Goal: Find specific page/section: Find specific page/section

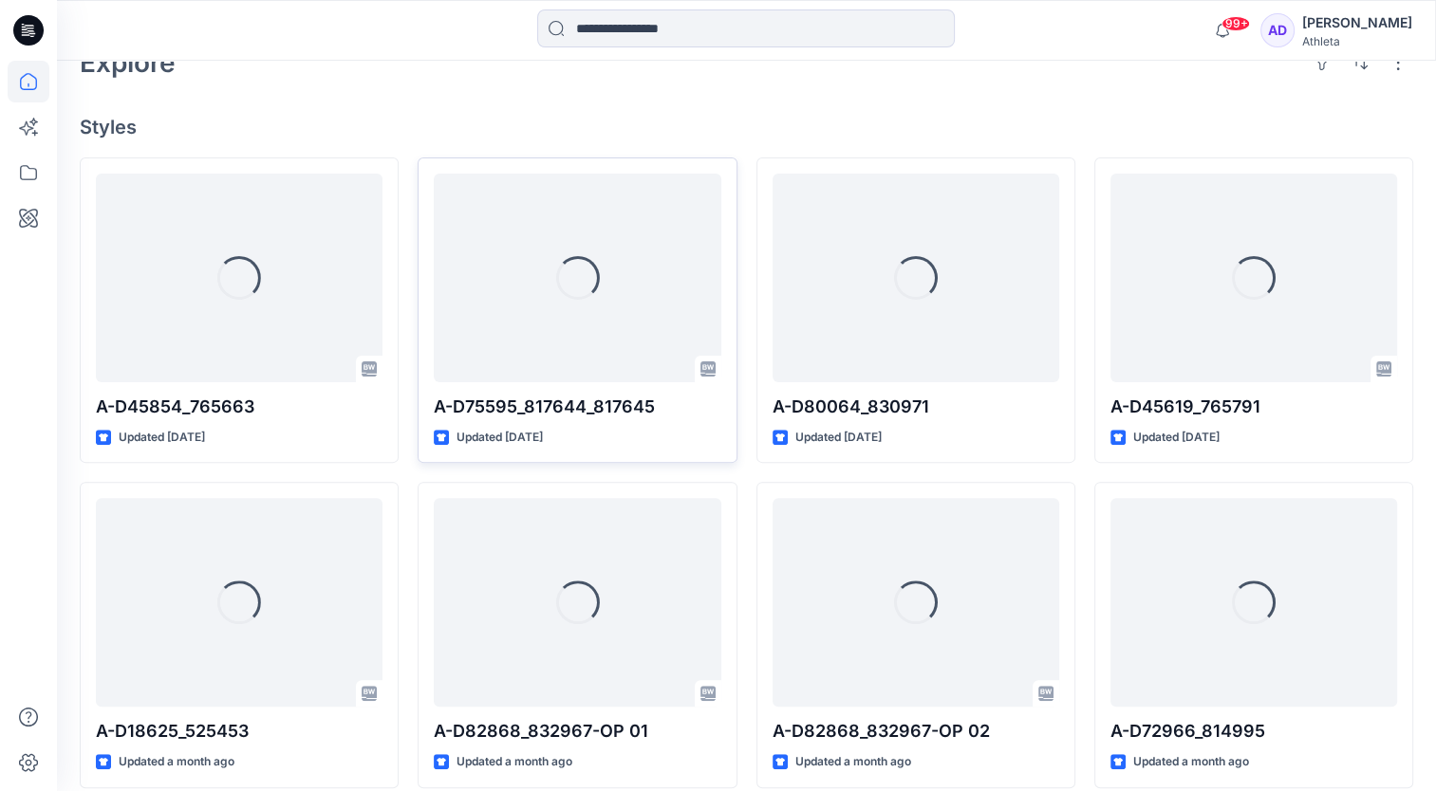
scroll to position [474, 0]
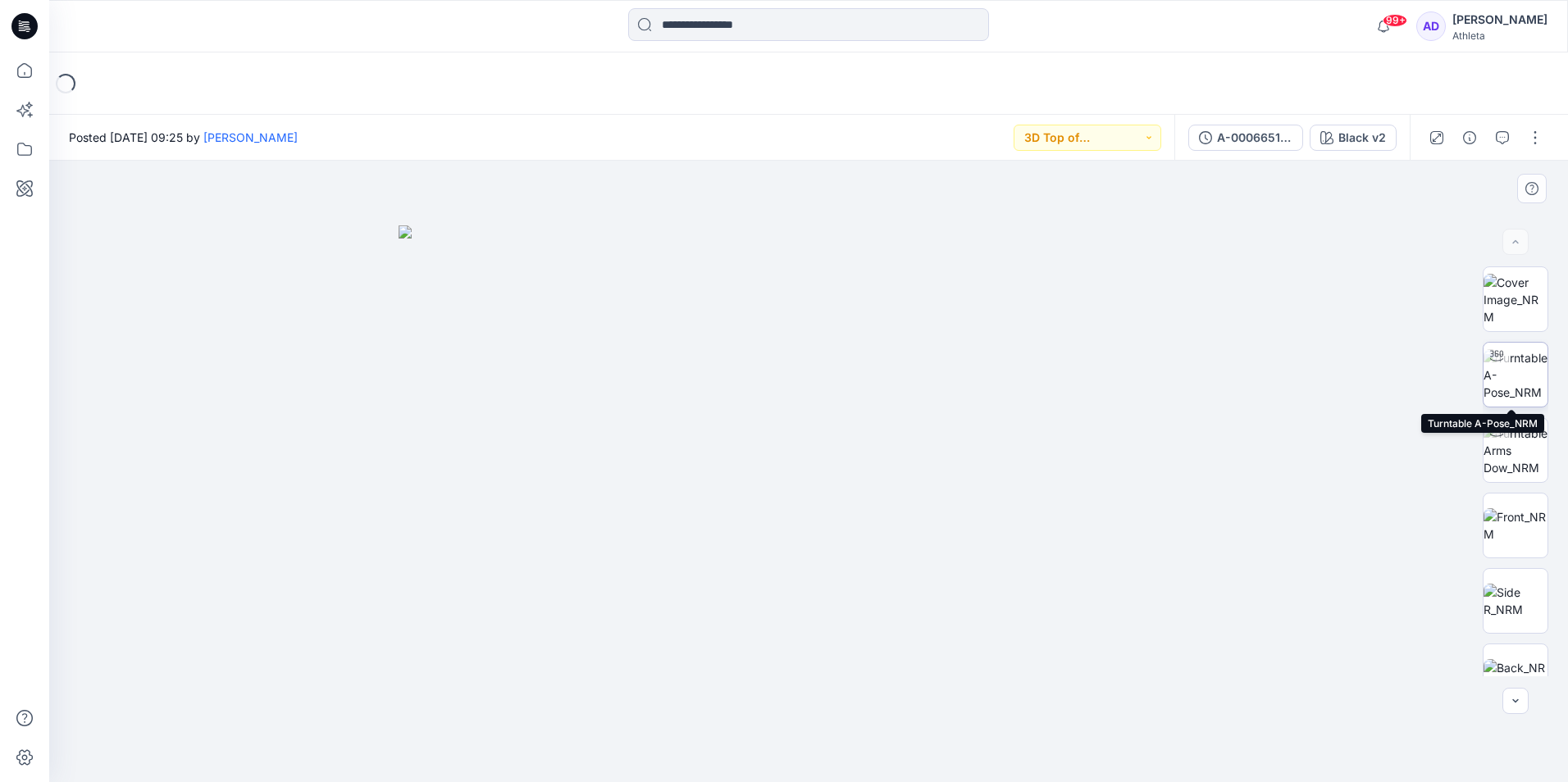
click at [1513, 375] on img at bounding box center [1516, 375] width 64 height 52
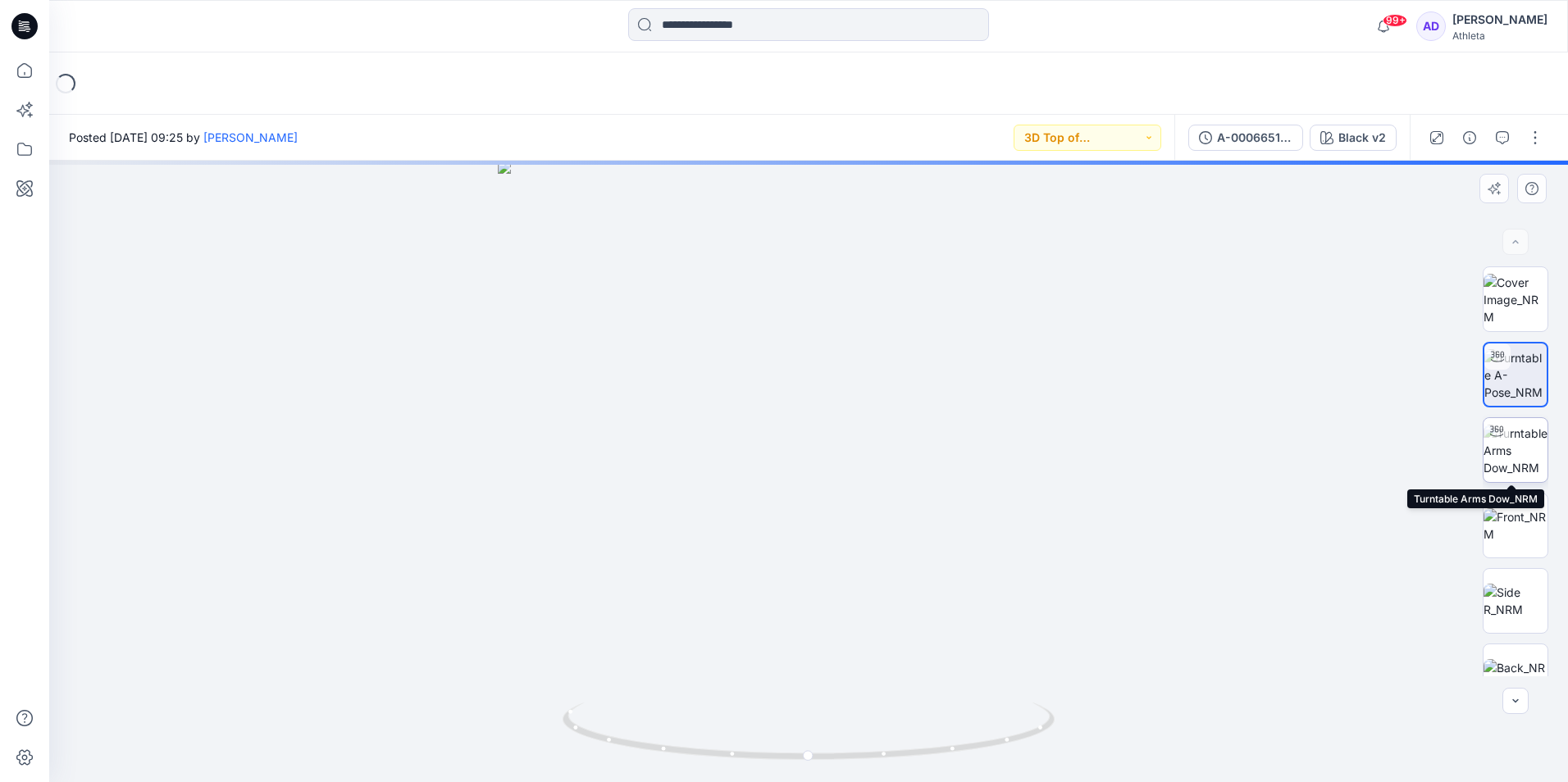
click at [1522, 456] on img at bounding box center [1516, 451] width 64 height 52
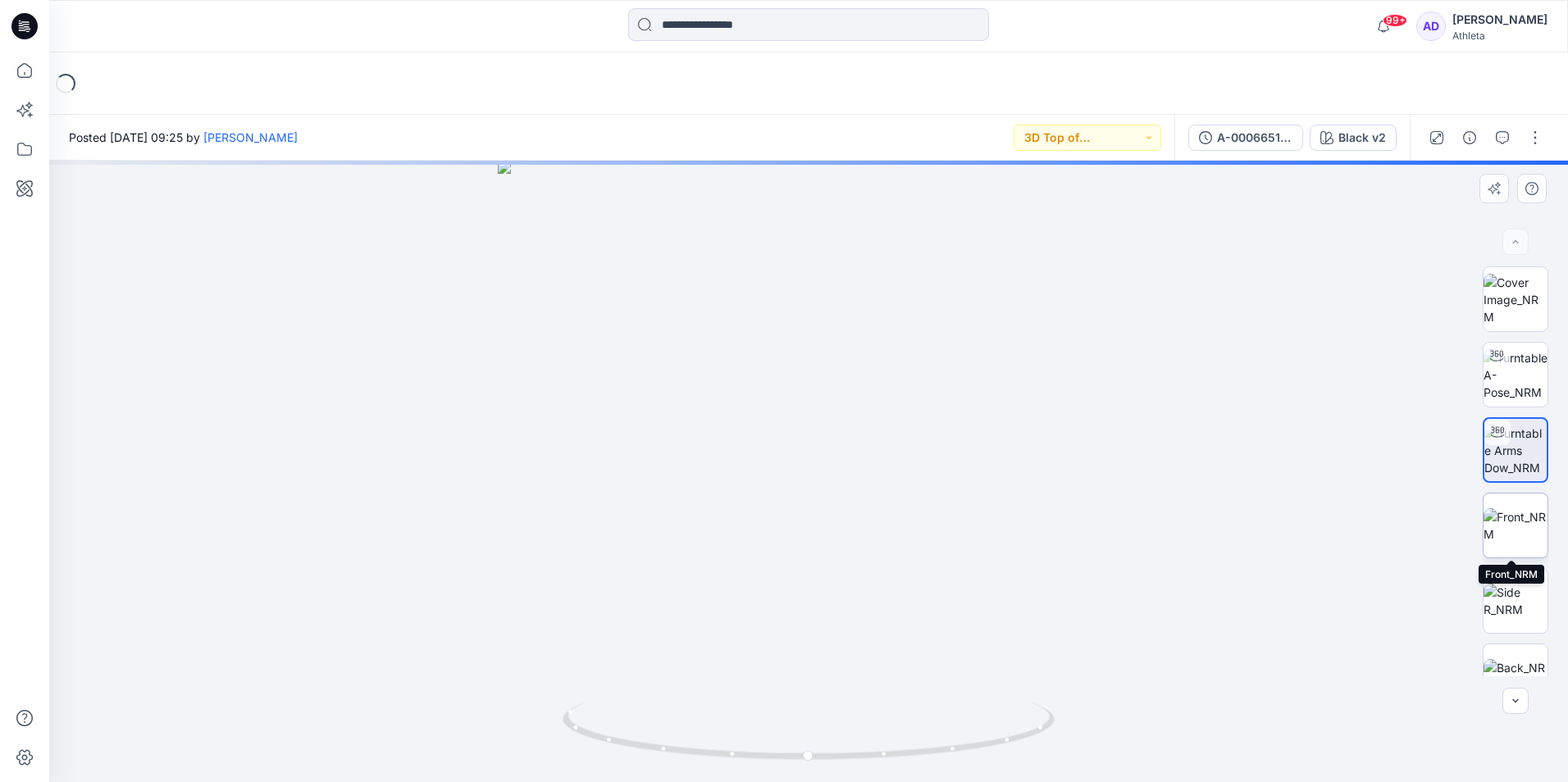
click at [1521, 517] on img at bounding box center [1516, 525] width 64 height 35
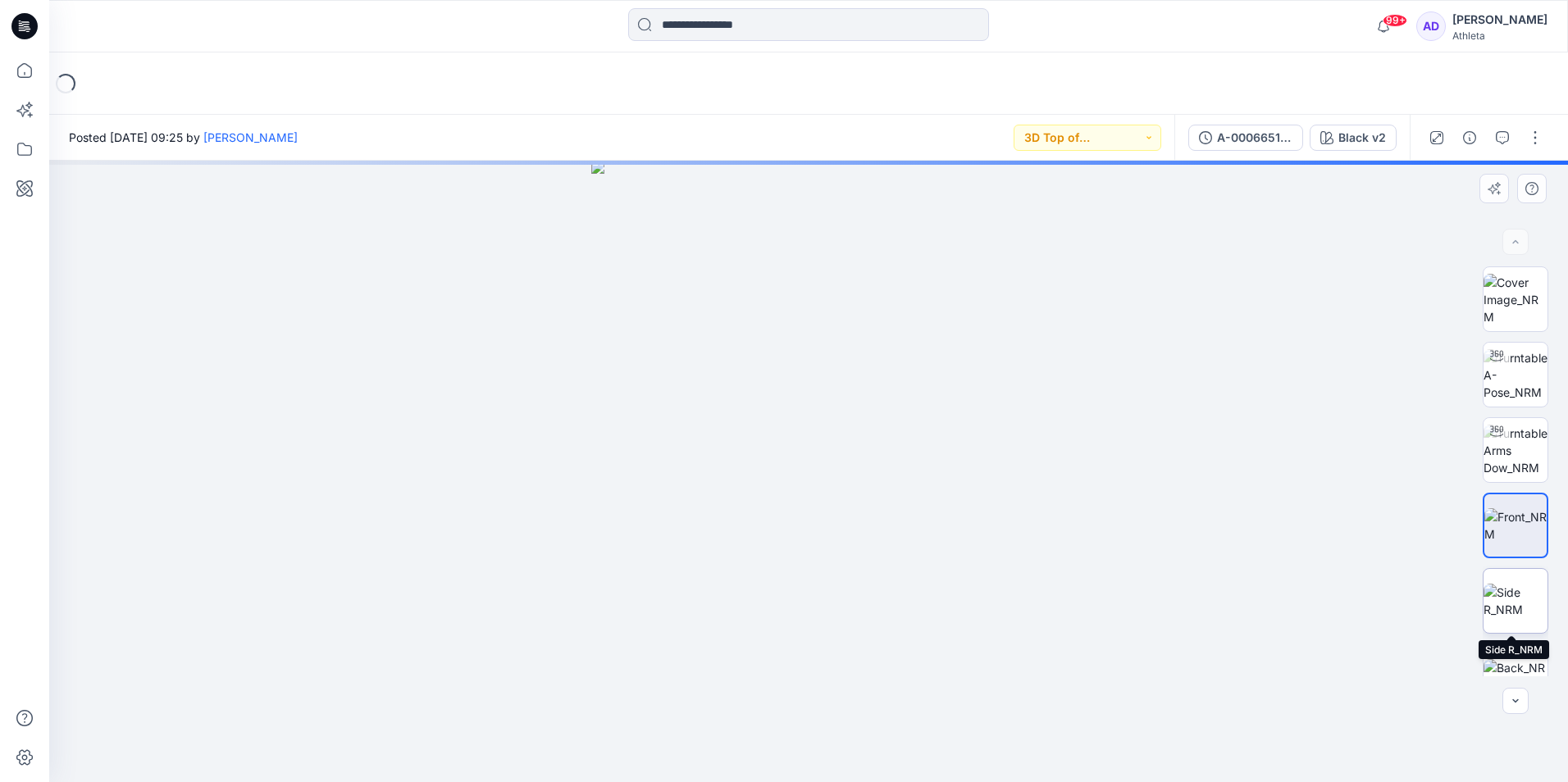
click at [1511, 600] on img at bounding box center [1516, 601] width 64 height 35
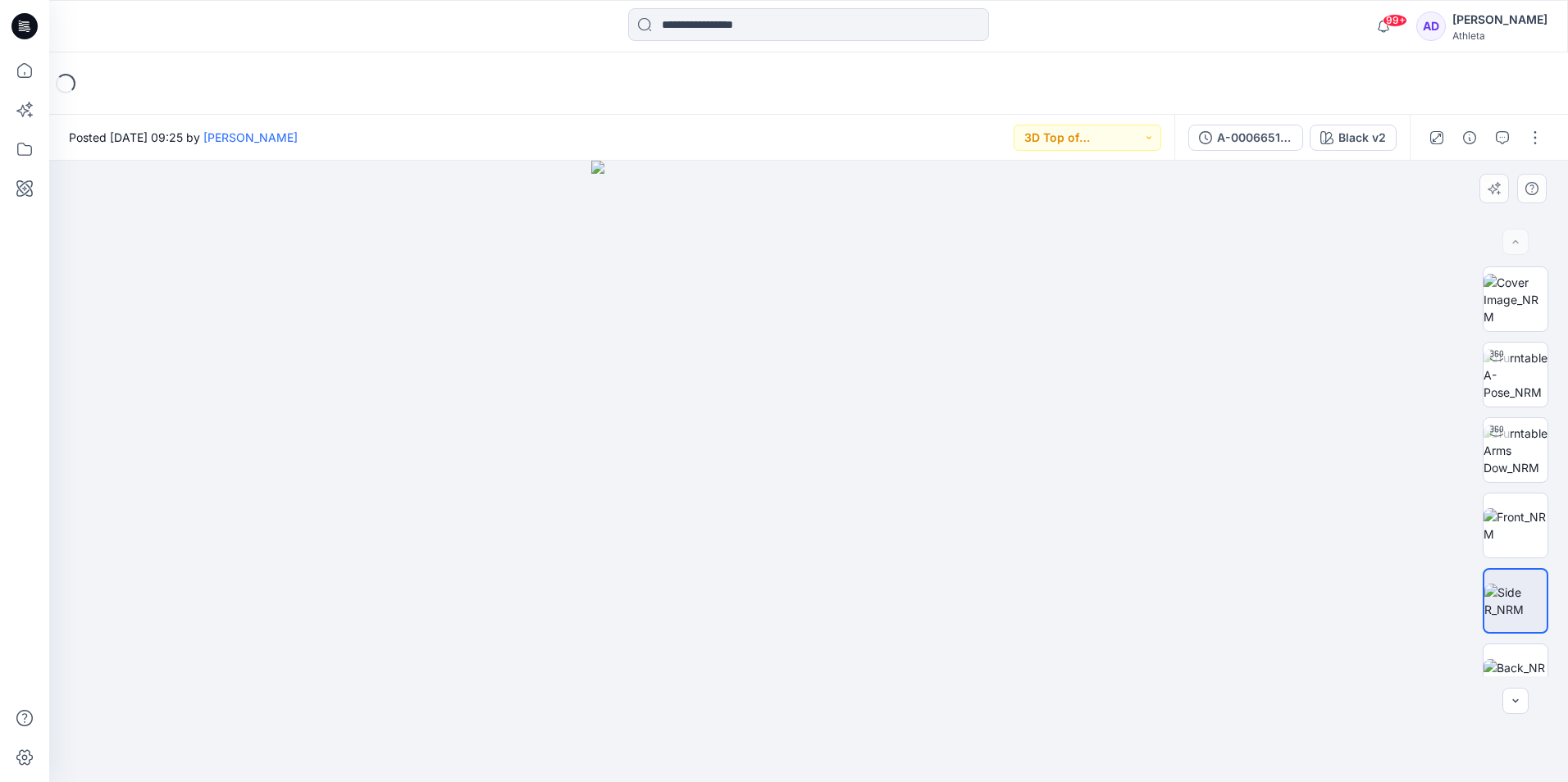
drag, startPoint x: 855, startPoint y: 329, endPoint x: 1071, endPoint y: 333, distance: 216.0
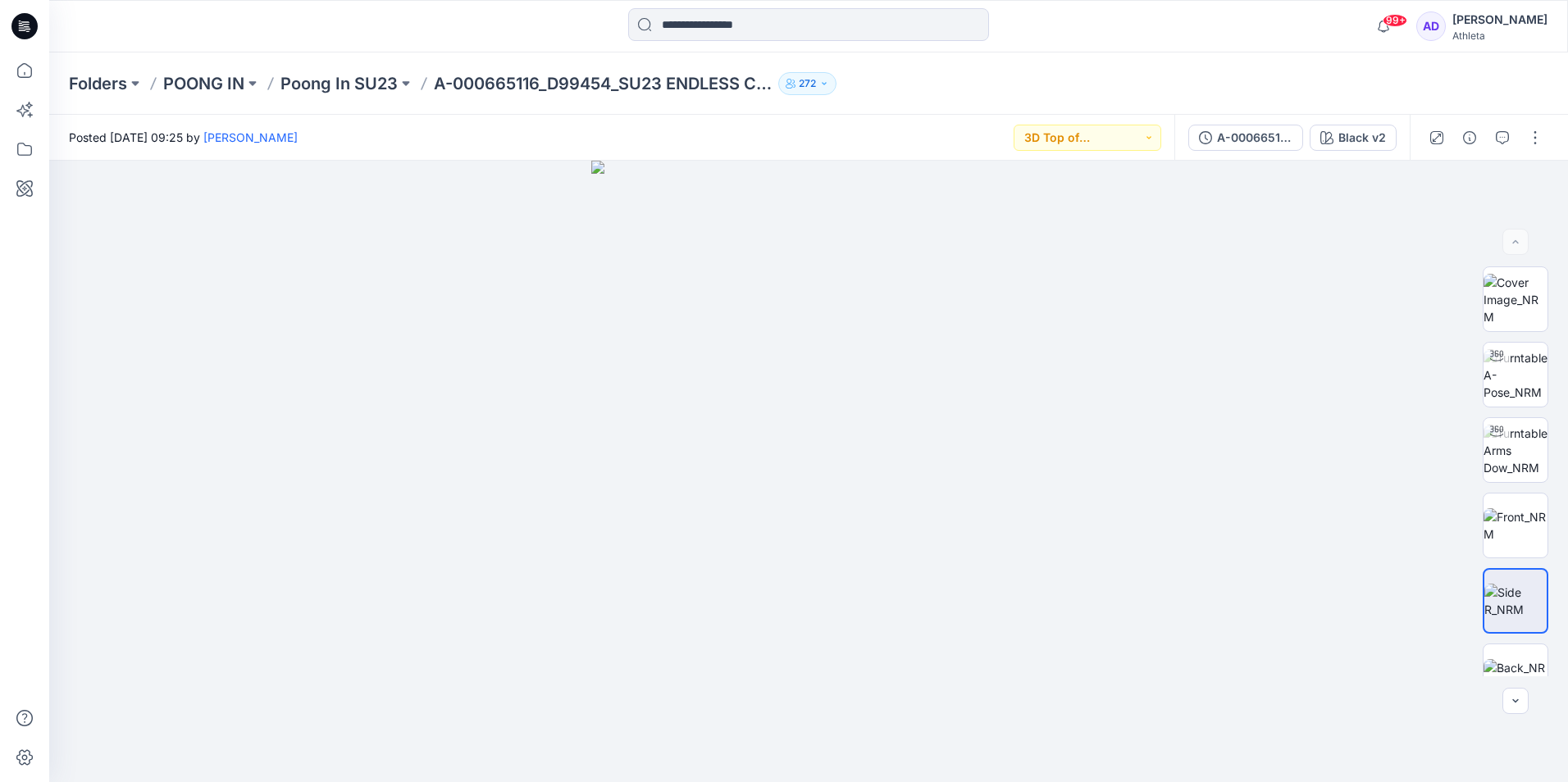
click at [862, 41] on div at bounding box center [809, 26] width 361 height 36
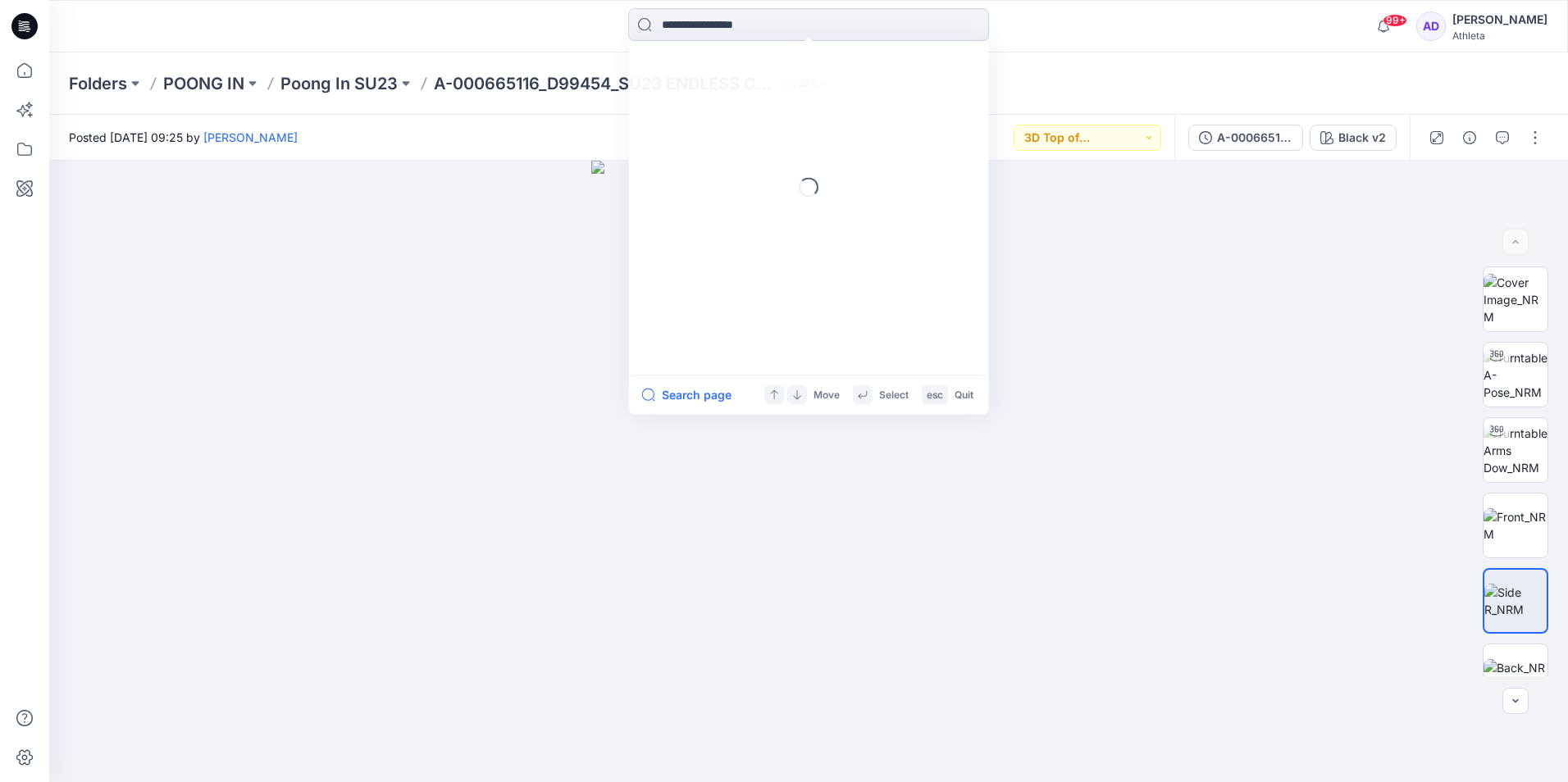
click at [862, 29] on input at bounding box center [809, 24] width 361 height 33
paste input "******"
type input "******"
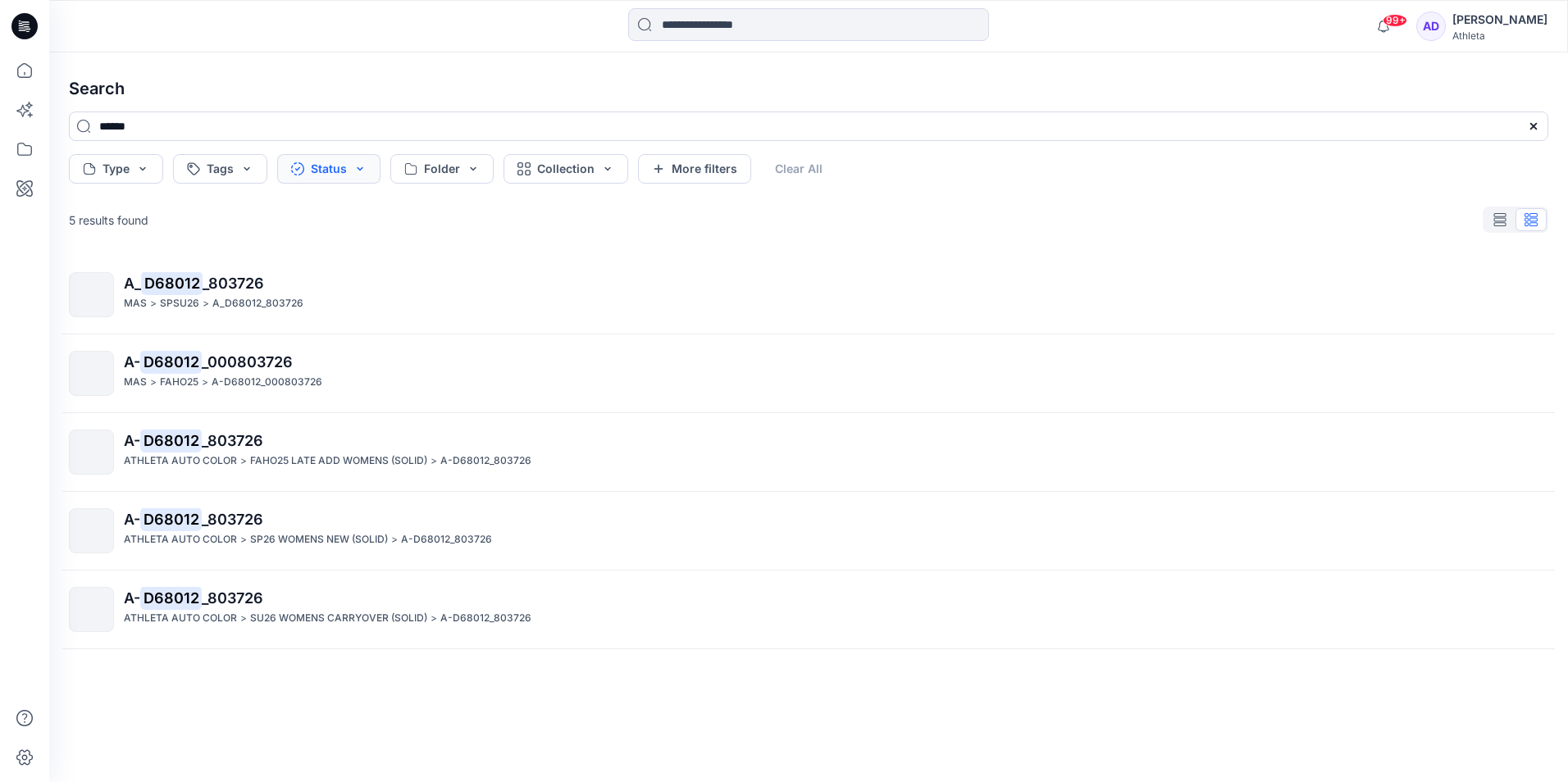
click at [350, 166] on button "Status" at bounding box center [329, 168] width 104 height 29
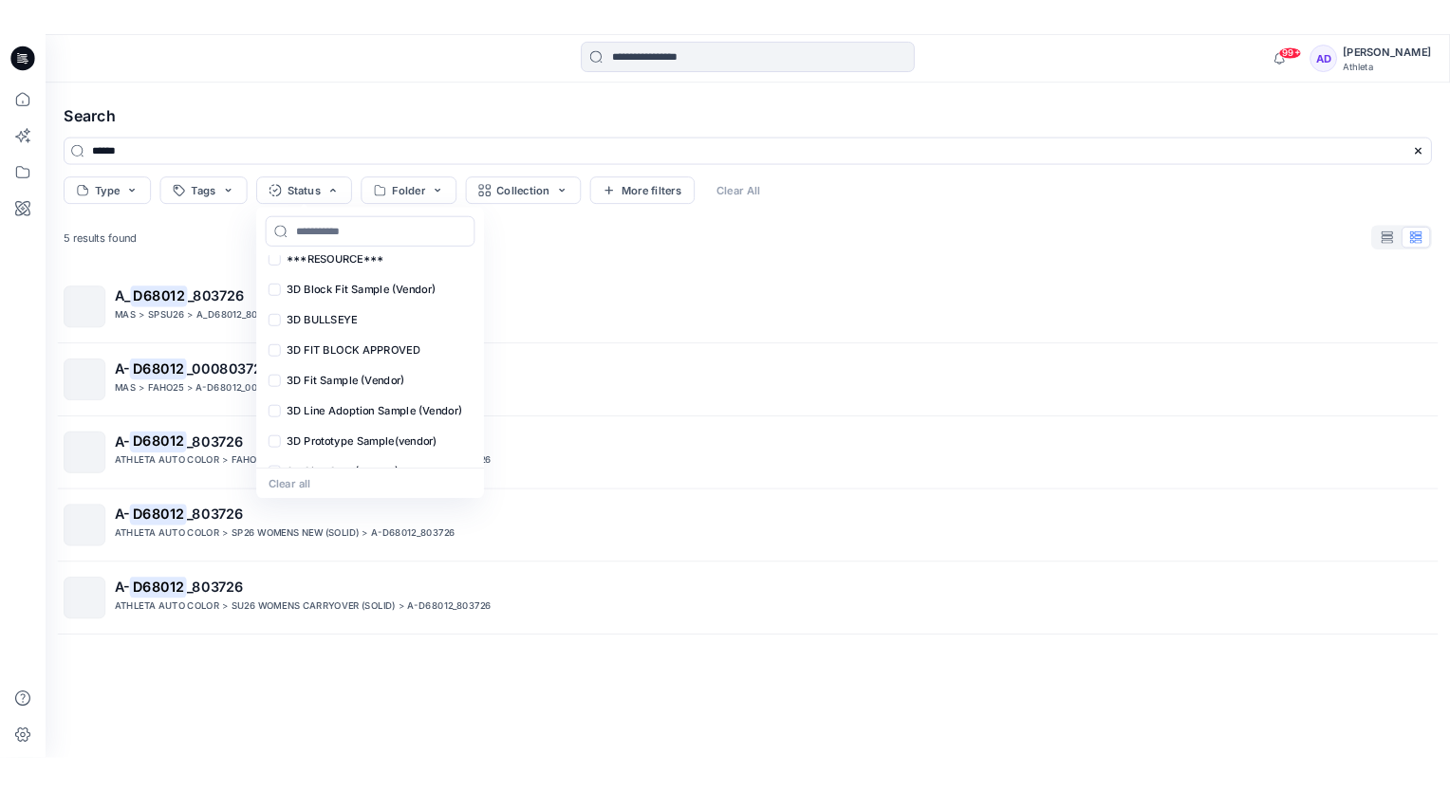
scroll to position [156, 0]
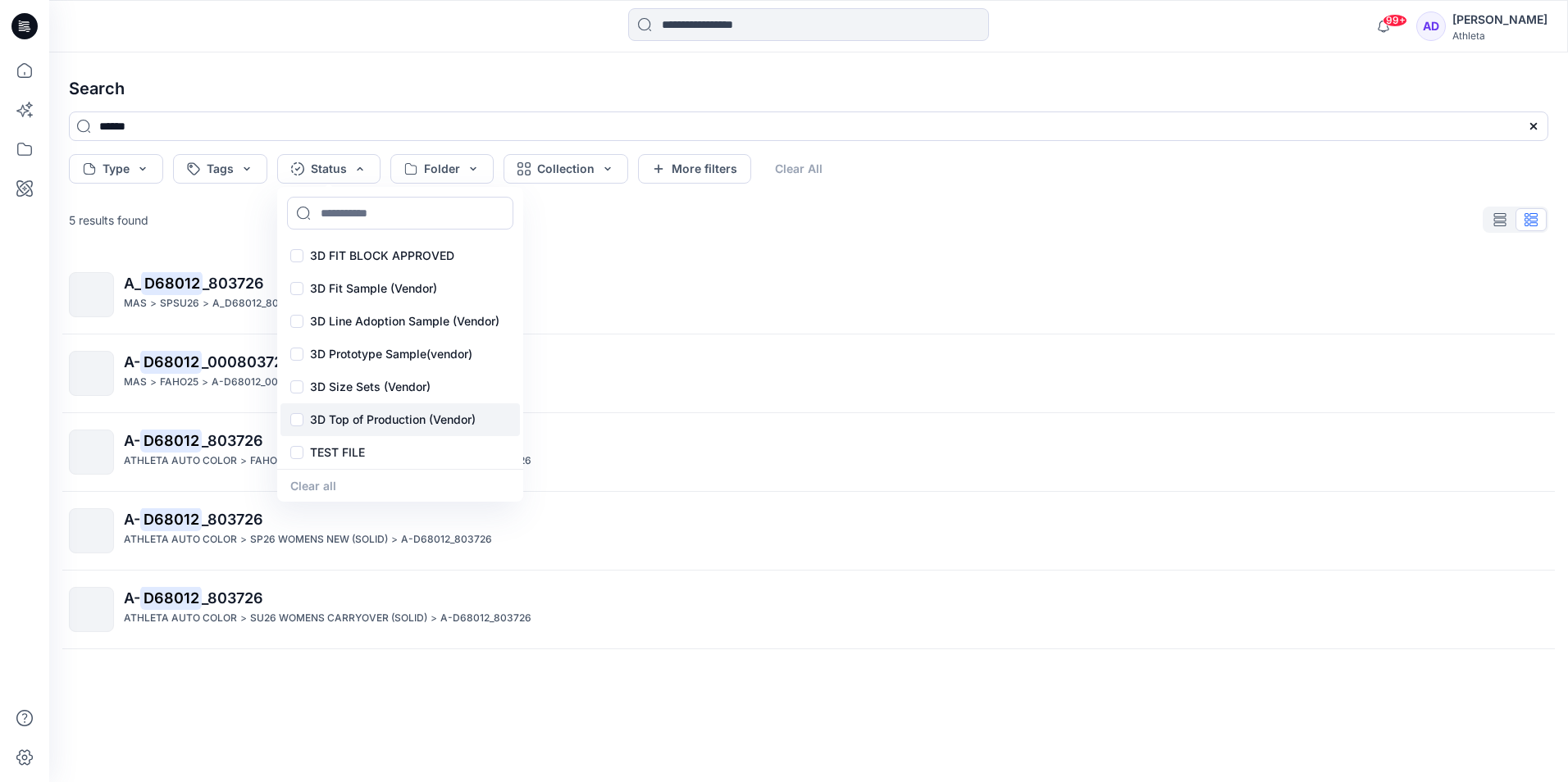
click at [369, 424] on p "3D Top of Production (Vendor)" at bounding box center [393, 419] width 166 height 20
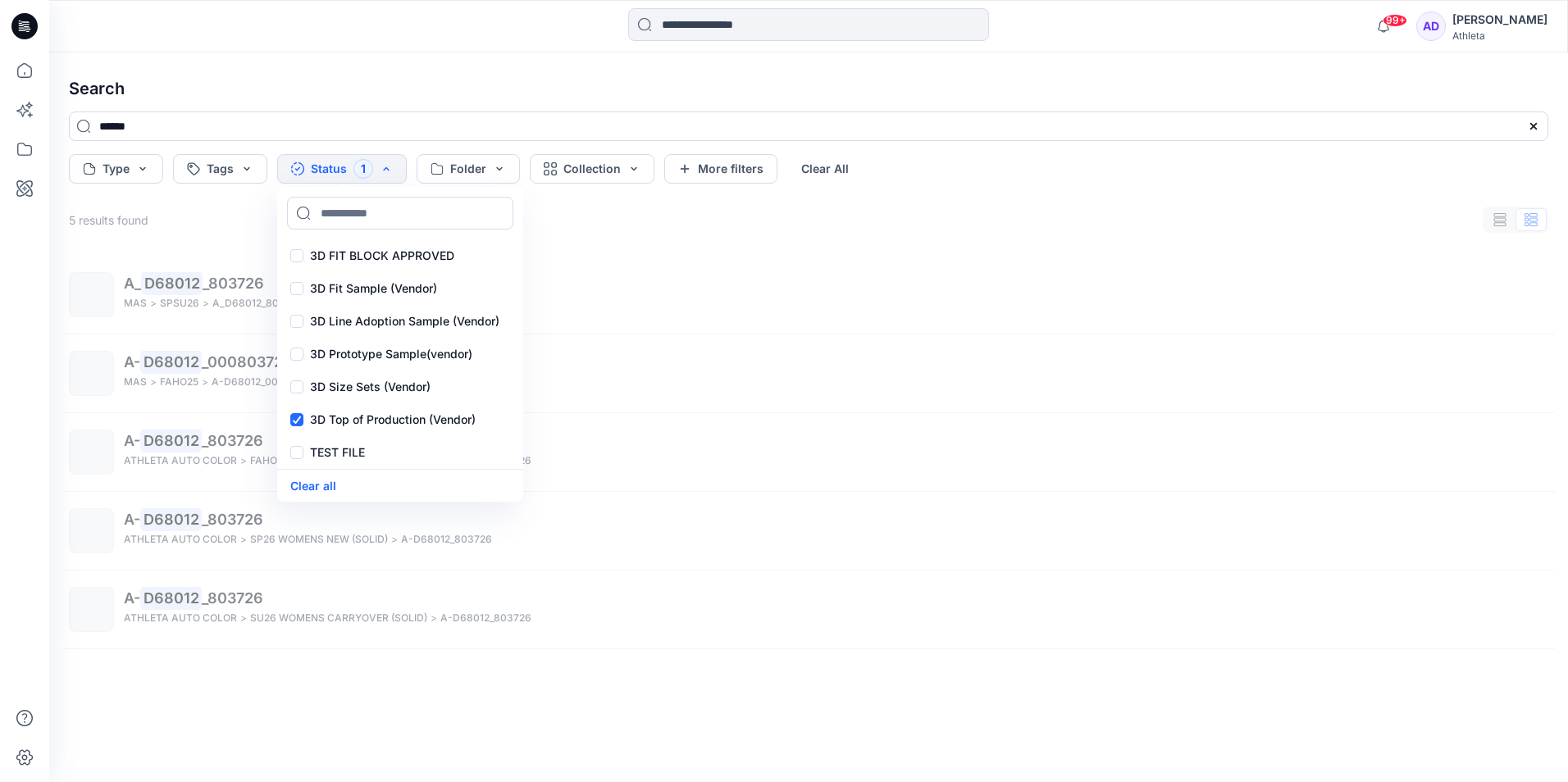
click at [443, 73] on h4 "Search" at bounding box center [809, 88] width 1506 height 46
